Goal: Information Seeking & Learning: Learn about a topic

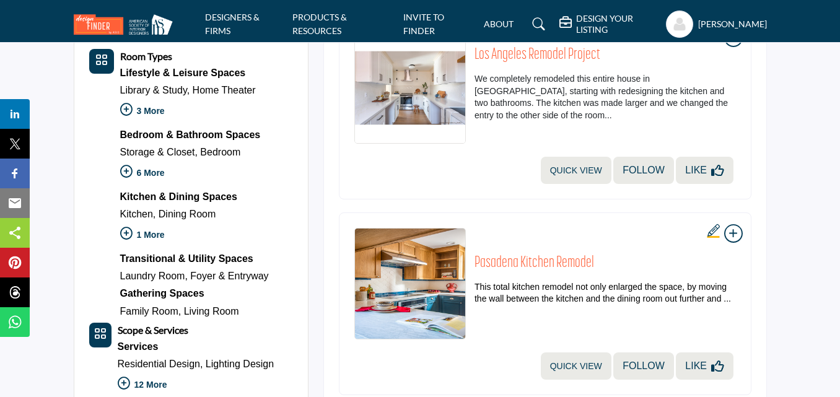
scroll to position [523, 0]
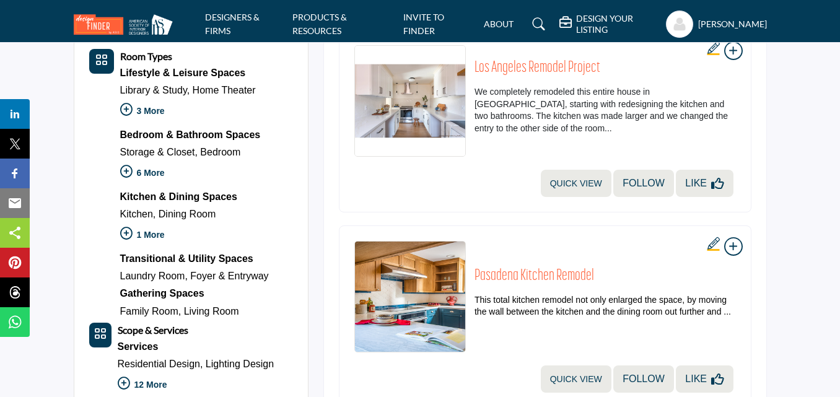
click at [106, 31] on img at bounding box center [126, 24] width 105 height 20
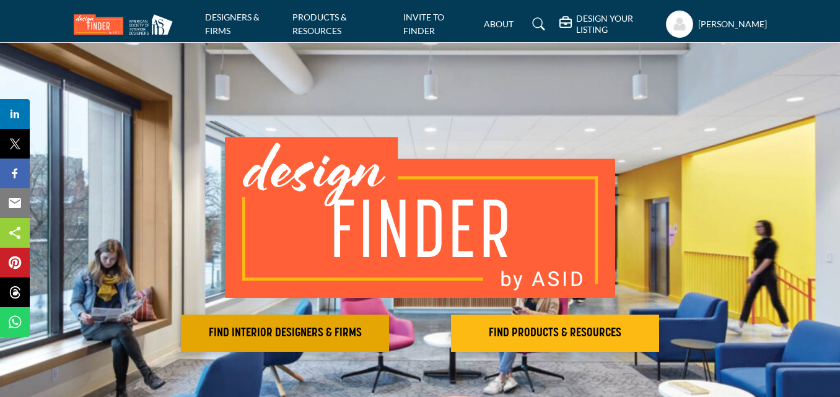
click at [261, 331] on h2 "FIND INTERIOR DESIGNERS & FIRMS" at bounding box center [285, 333] width 201 height 15
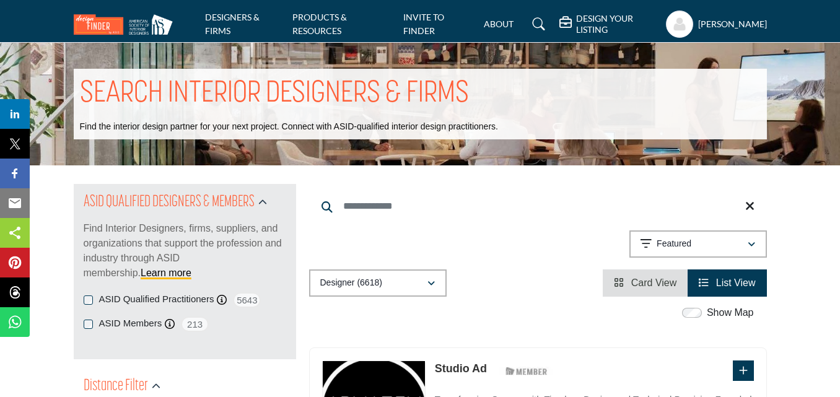
click at [662, 286] on span "Card View" at bounding box center [655, 283] width 46 height 11
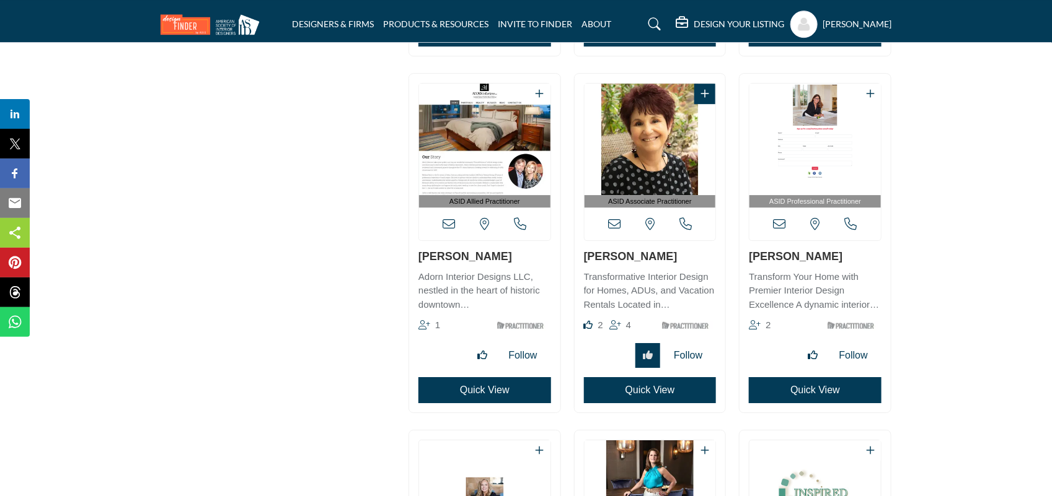
scroll to position [1701, 0]
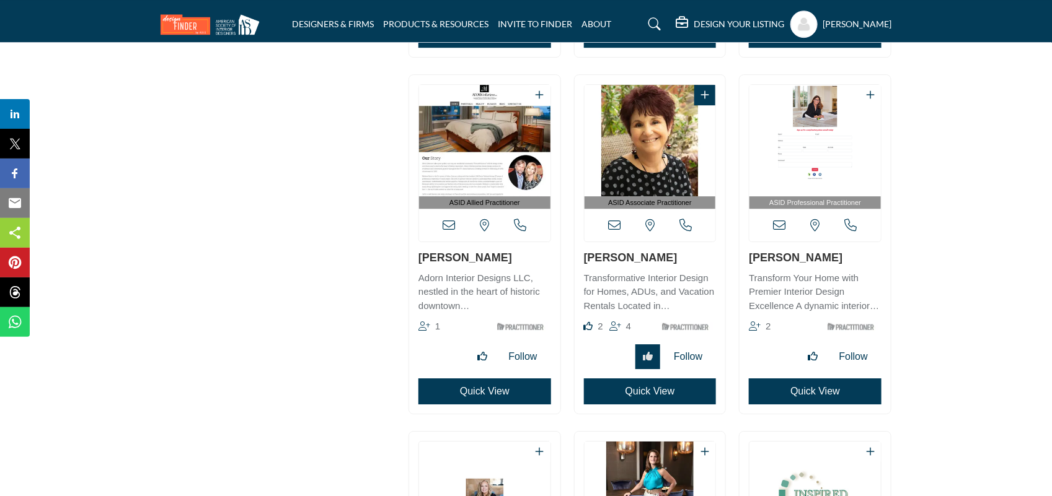
click at [633, 260] on link "[PERSON_NAME]" at bounding box center [631, 258] width 94 height 12
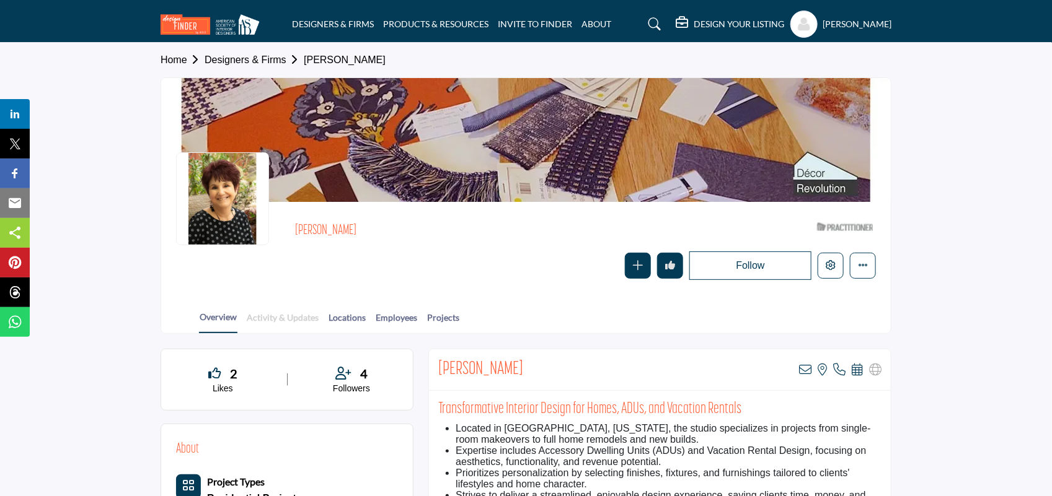
click at [263, 317] on link "Activity & Updates" at bounding box center [282, 322] width 73 height 22
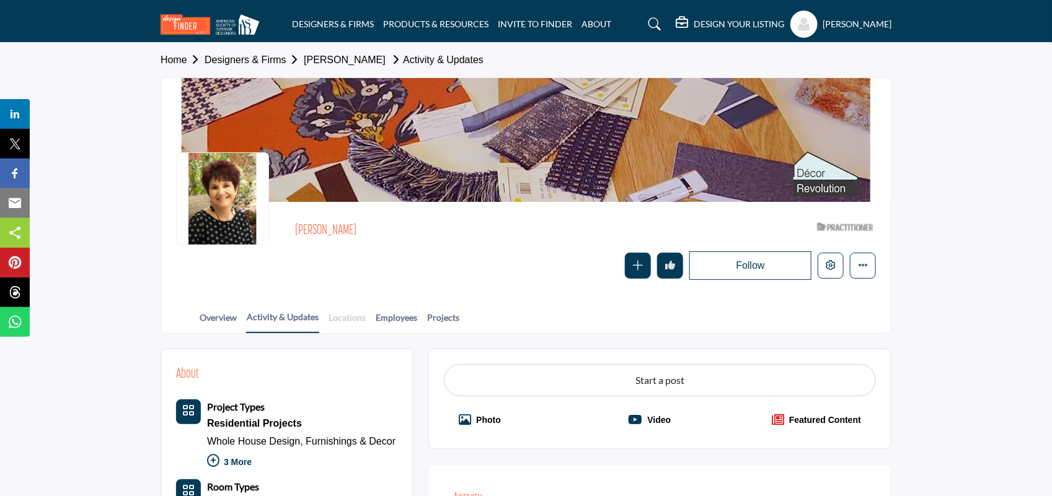
click at [342, 316] on link "Locations" at bounding box center [347, 322] width 38 height 22
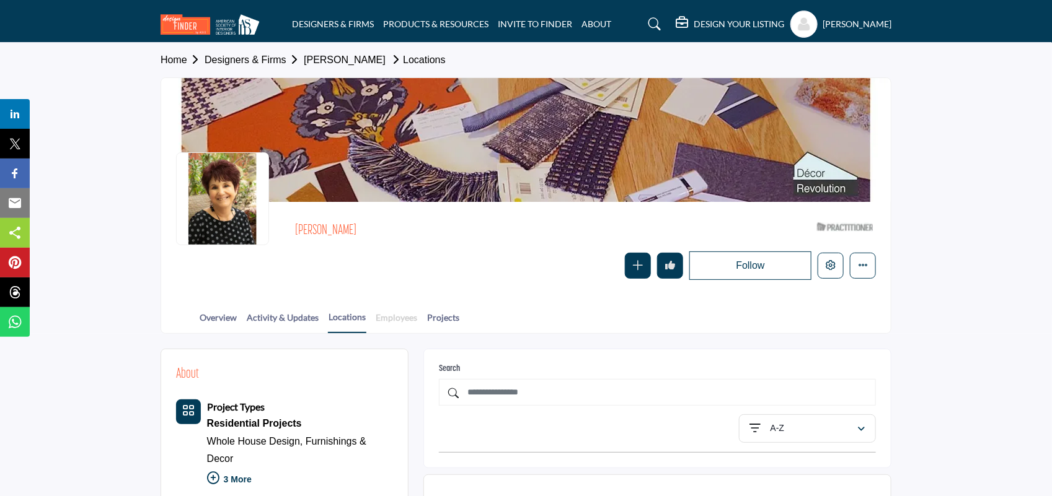
click at [395, 320] on link "Employees" at bounding box center [396, 322] width 43 height 22
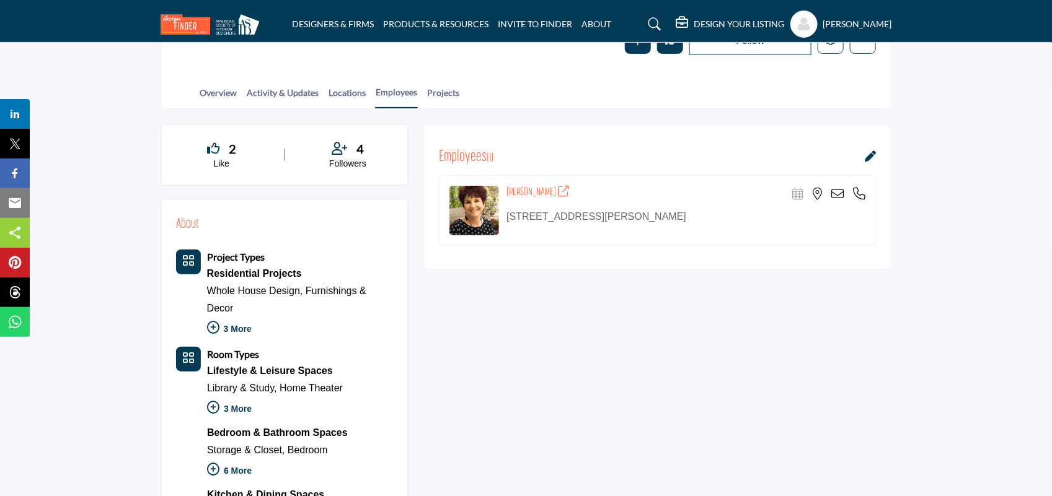
scroll to position [219, 0]
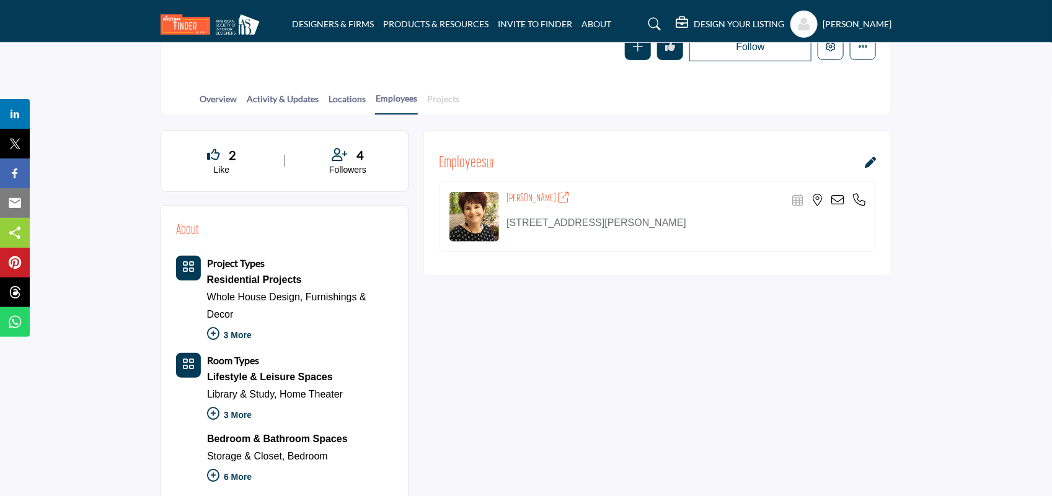
click at [433, 100] on link "Projects" at bounding box center [442, 103] width 33 height 22
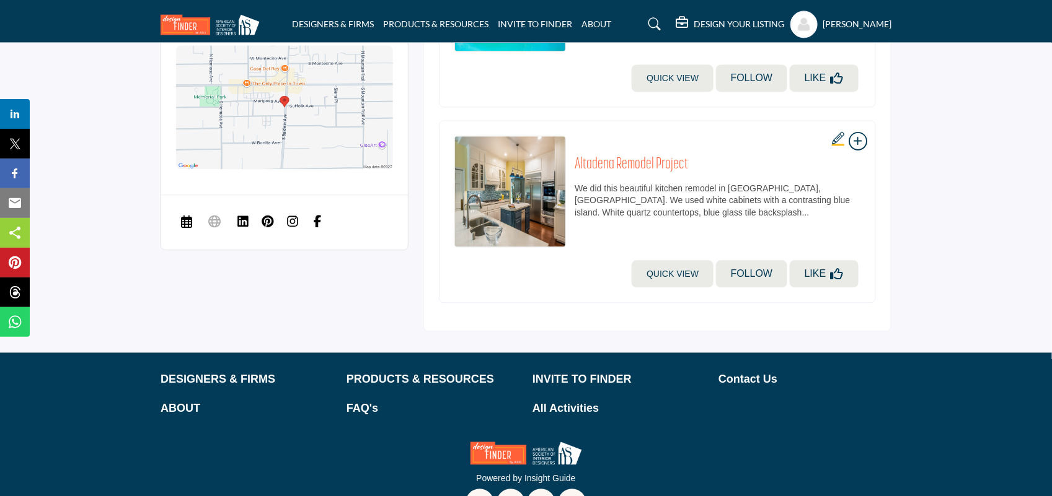
scroll to position [1256, 0]
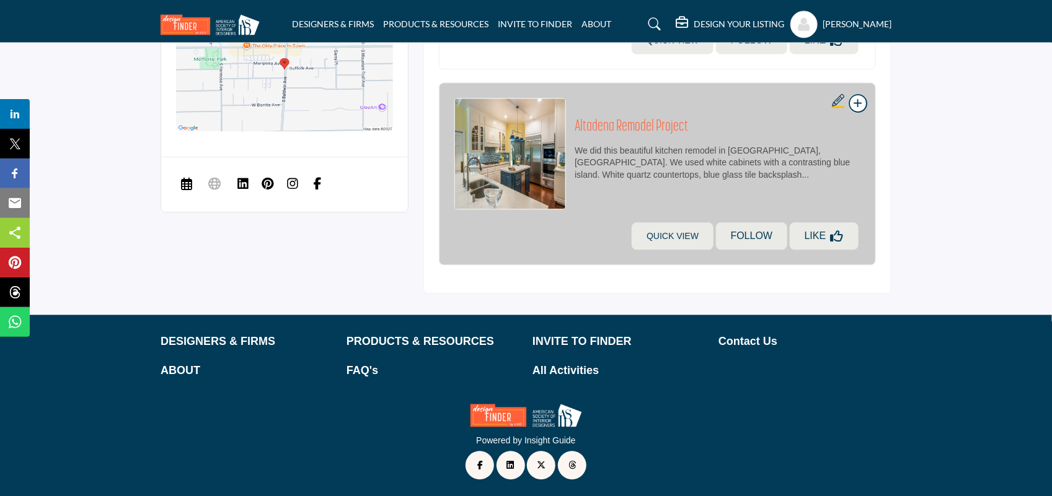
click at [602, 128] on h3 "Altadena Remodel Project" at bounding box center [718, 127] width 286 height 19
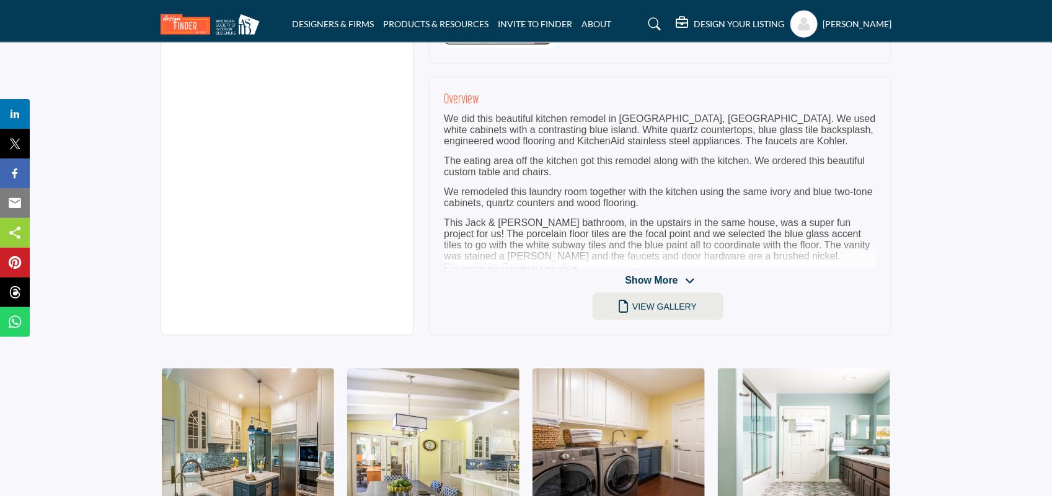
scroll to position [676, 0]
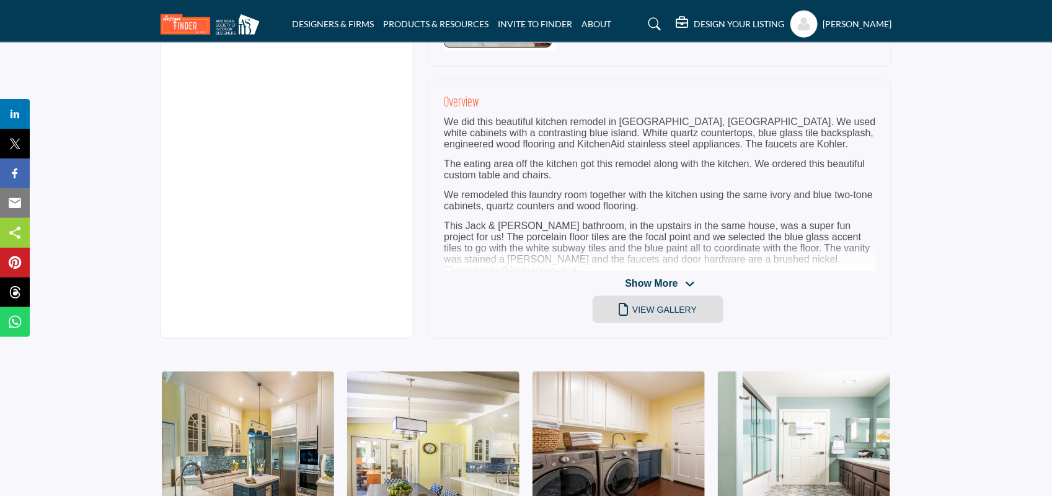
click at [654, 305] on link "View Gallery" at bounding box center [658, 309] width 131 height 27
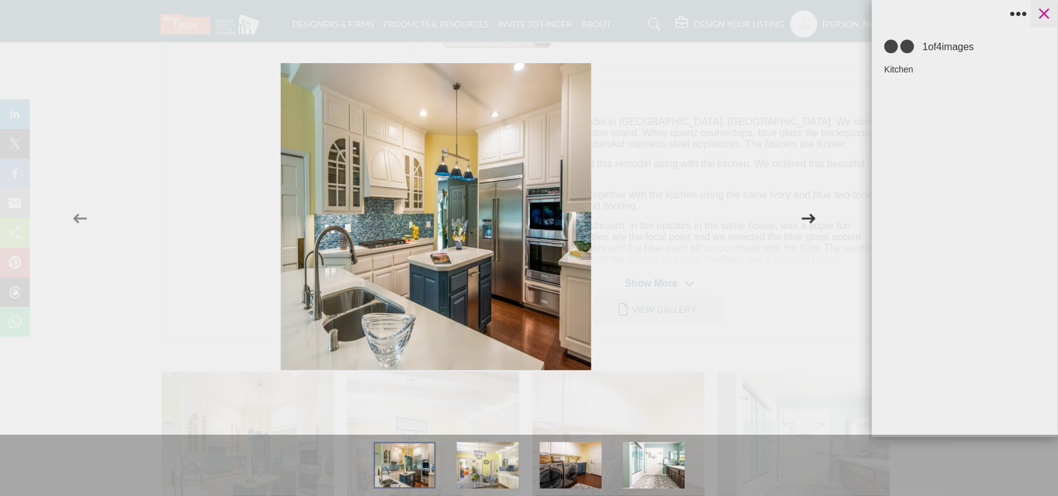
click at [1054, 16] on icon at bounding box center [1044, 13] width 19 height 19
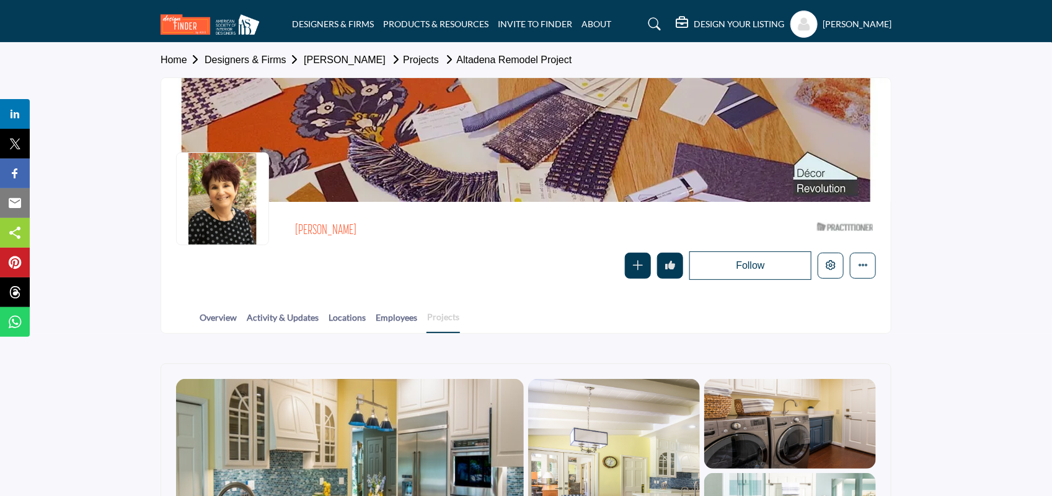
click at [438, 313] on link "Projects" at bounding box center [442, 322] width 33 height 23
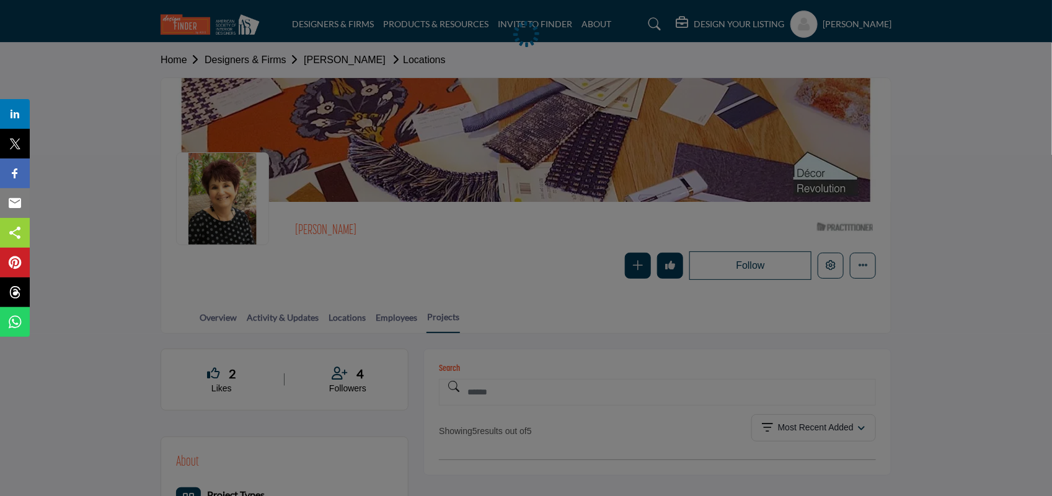
scroll to position [193, 0]
